Goal: Transaction & Acquisition: Download file/media

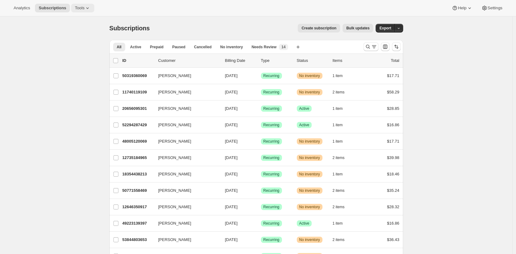
click at [84, 6] on span "Tools" at bounding box center [80, 8] width 10 height 5
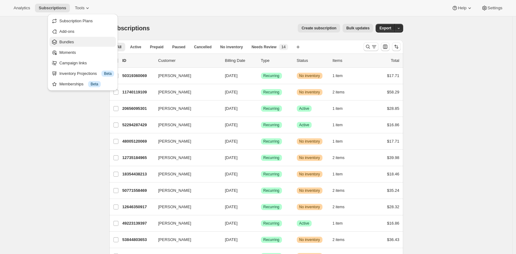
click at [86, 42] on span "Bundles" at bounding box center [86, 42] width 55 height 6
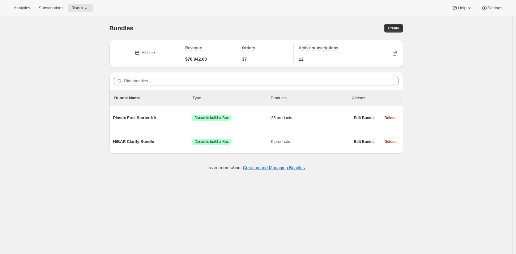
click at [431, 59] on div "Bundles. This page is ready Bundles Create All time Revenue $76,942.00 Orders 3…" at bounding box center [256, 143] width 512 height 254
click at [95, 48] on div "Bundles. This page is ready Bundles Create All time Revenue $76,942.00 Orders 3…" at bounding box center [256, 143] width 512 height 254
click at [82, 103] on div "Bundles. This page is ready Bundles Create All time Revenue $76,942.00 Orders 3…" at bounding box center [256, 143] width 512 height 254
click at [100, 139] on div "Bundles. This page is ready Bundles Create All time Revenue $76,942.00 Orders 3…" at bounding box center [256, 143] width 512 height 254
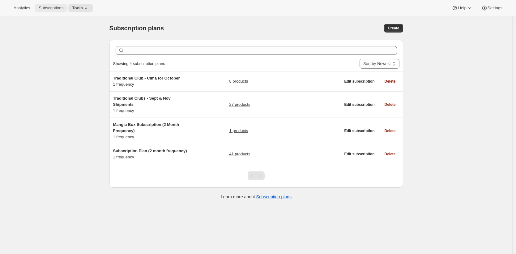
click at [56, 10] on span "Subscriptions" at bounding box center [51, 8] width 25 height 5
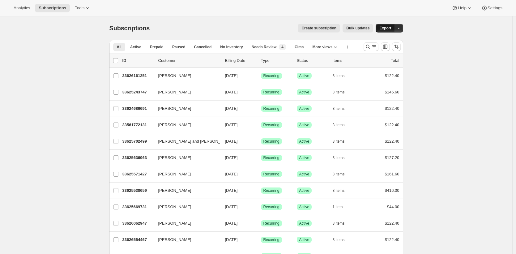
click at [388, 29] on span "Export" at bounding box center [385, 28] width 12 height 5
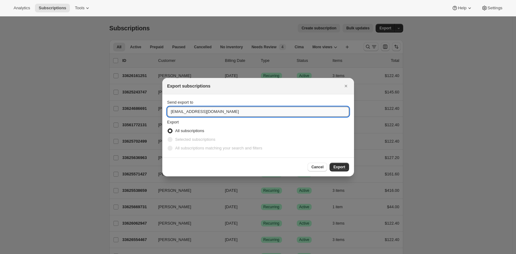
click at [298, 112] on input "winery@cliffamily.com" at bounding box center [258, 112] width 182 height 10
type input "brian@awtomic.com"
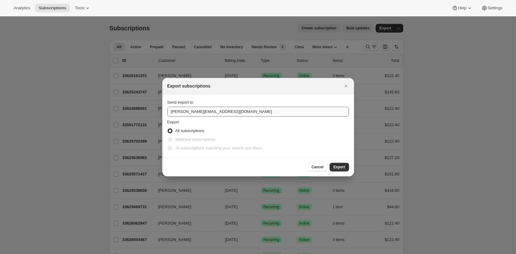
click at [329, 163] on button "Export" at bounding box center [338, 167] width 19 height 9
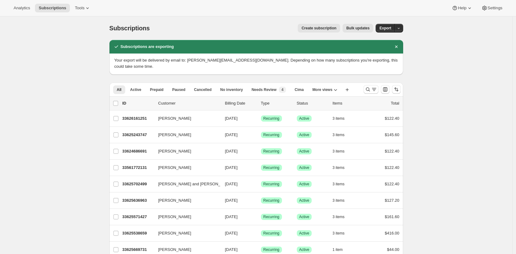
click at [240, 30] on div "Create subscription Bulk updates" at bounding box center [265, 28] width 216 height 9
click at [325, 87] on span "More views" at bounding box center [322, 89] width 20 height 5
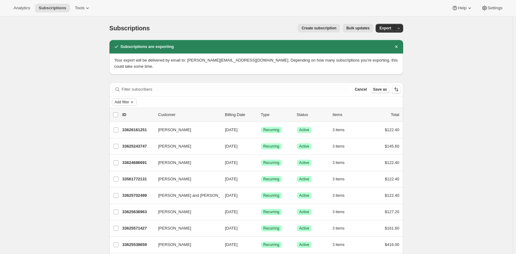
click at [129, 99] on span "Add filter" at bounding box center [122, 101] width 15 height 5
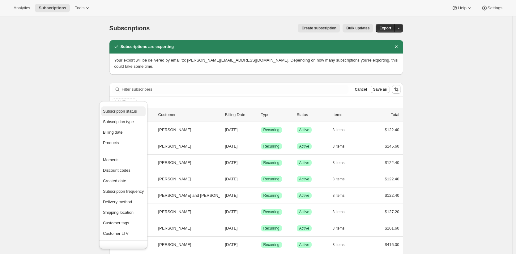
click at [128, 113] on span "Subscription status" at bounding box center [120, 111] width 34 height 5
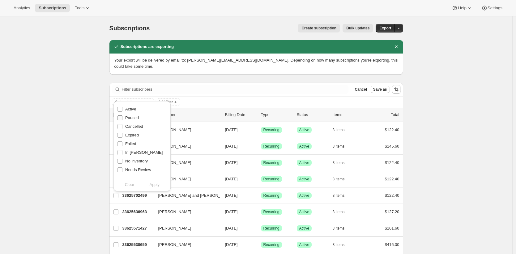
drag, startPoint x: 133, startPoint y: 117, endPoint x: 133, endPoint y: 121, distance: 3.7
click at [133, 117] on span "Paused" at bounding box center [132, 117] width 14 height 5
click at [122, 117] on input "Paused" at bounding box center [119, 117] width 5 height 5
checkbox input "true"
drag, startPoint x: 133, startPoint y: 127, endPoint x: 133, endPoint y: 130, distance: 3.4
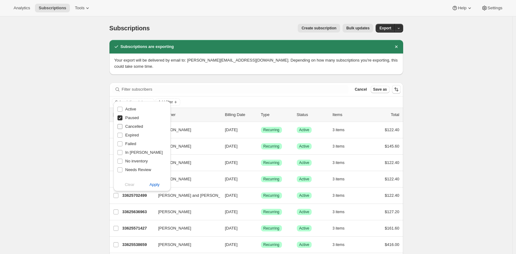
click at [133, 127] on span "Cancelled" at bounding box center [134, 126] width 18 height 5
click at [122, 127] on input "Cancelled" at bounding box center [119, 126] width 5 height 5
checkbox input "true"
click at [133, 135] on span "Expired" at bounding box center [132, 135] width 14 height 5
click at [122, 135] on input "Expired" at bounding box center [119, 135] width 5 height 5
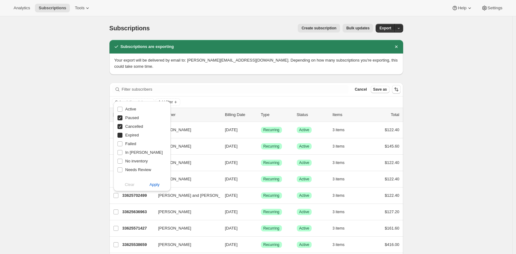
checkbox input "true"
click at [133, 143] on span "Failed" at bounding box center [130, 143] width 11 height 5
click at [122, 143] on input "Failed" at bounding box center [119, 143] width 5 height 5
checkbox input "true"
click at [156, 182] on span "Apply" at bounding box center [154, 184] width 10 height 6
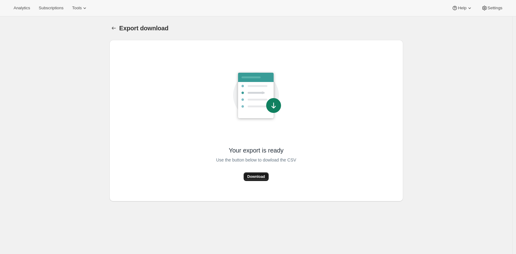
click at [258, 179] on span "Download" at bounding box center [256, 176] width 18 height 5
